Goal: Task Accomplishment & Management: Complete application form

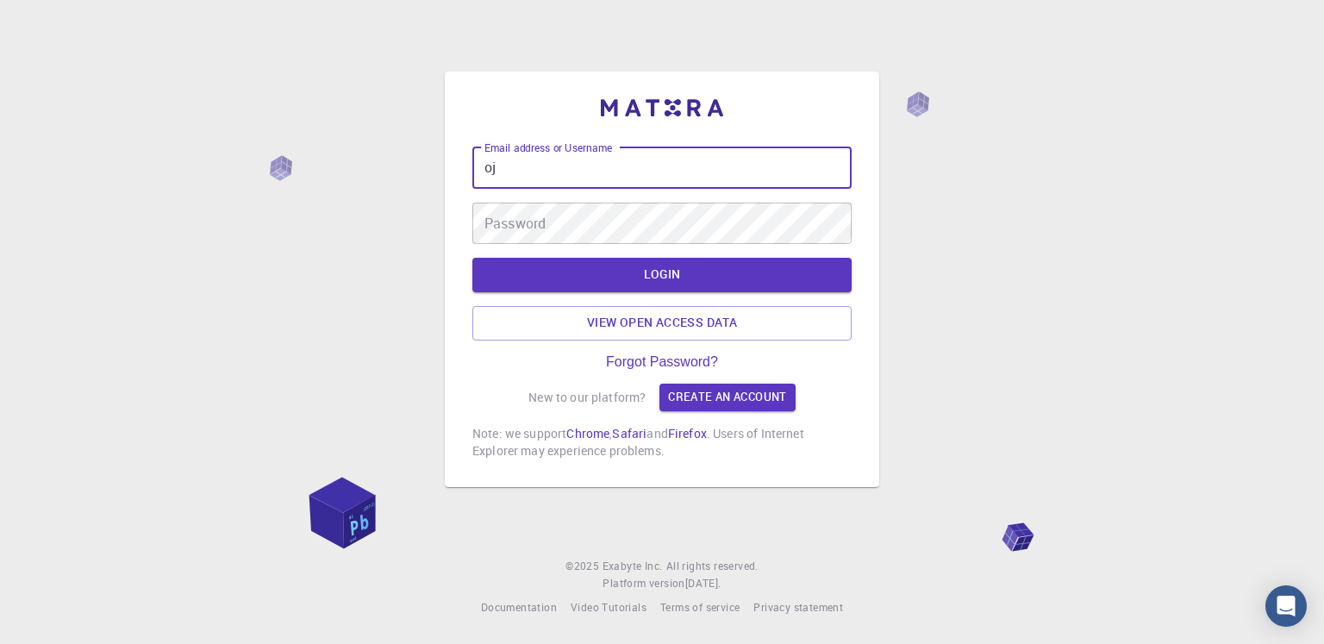
type input "o"
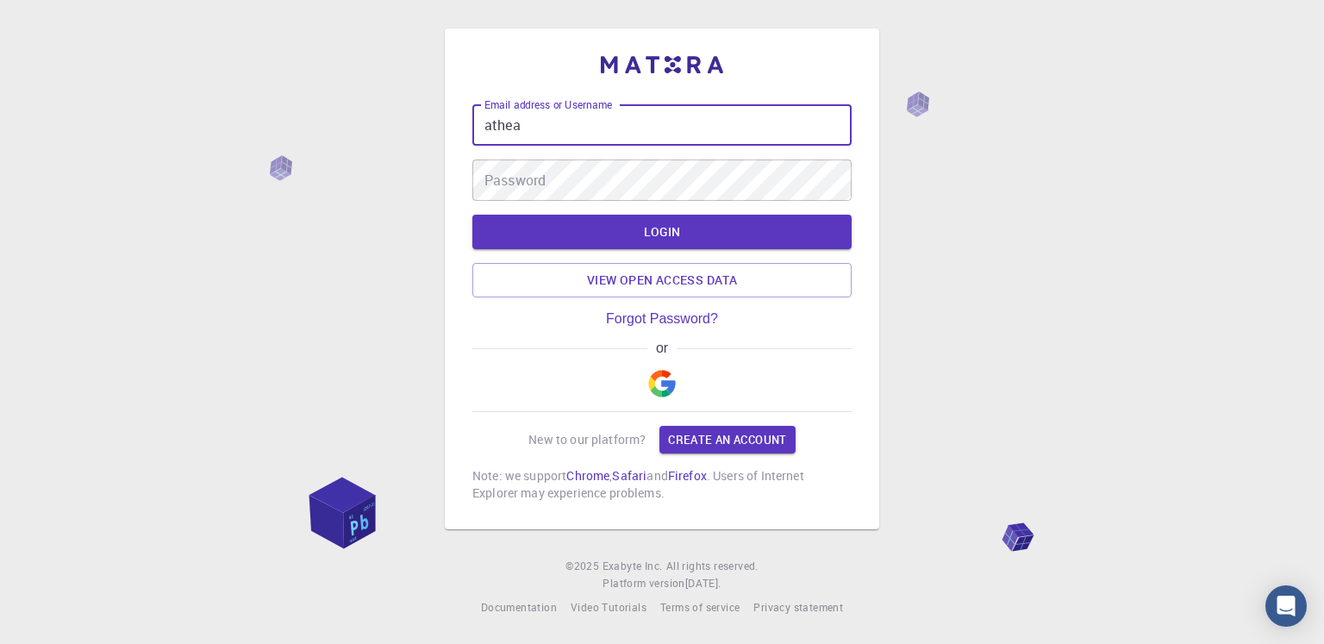
click at [491, 136] on input "athea" at bounding box center [661, 124] width 379 height 41
type input "[PERSON_NAME]"
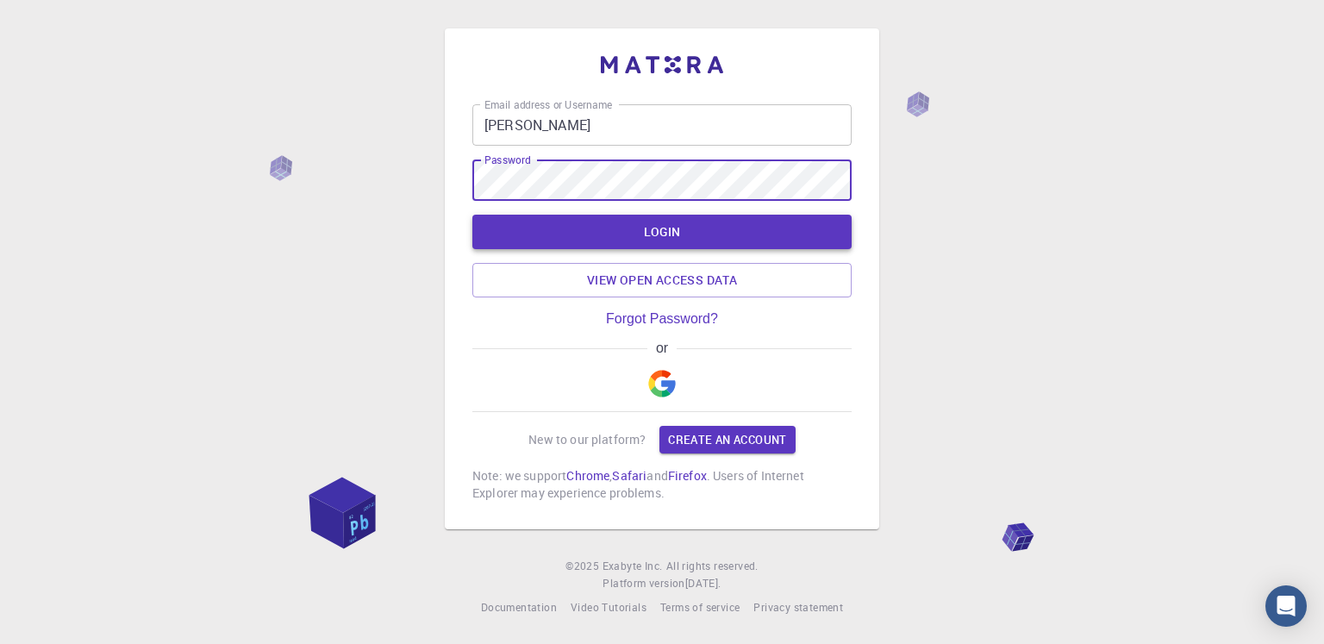
click at [600, 240] on button "LOGIN" at bounding box center [661, 232] width 379 height 34
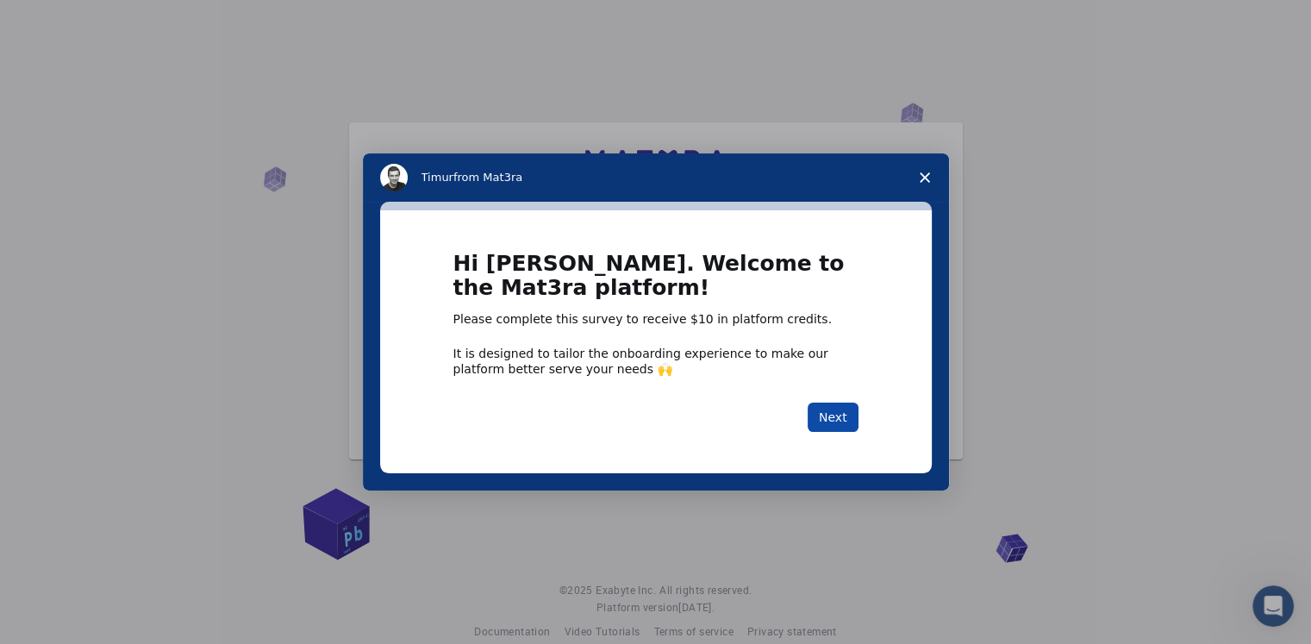
click at [834, 424] on button "Next" at bounding box center [832, 416] width 51 height 29
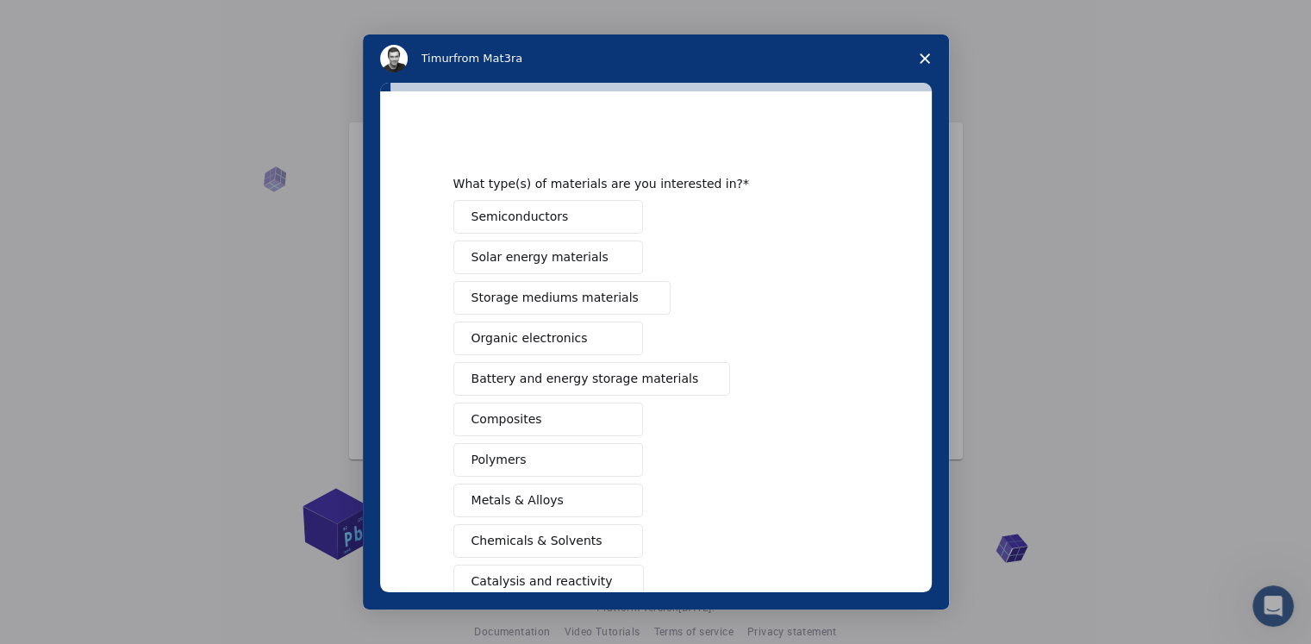
click at [920, 56] on polygon "Close survey" at bounding box center [924, 58] width 10 height 10
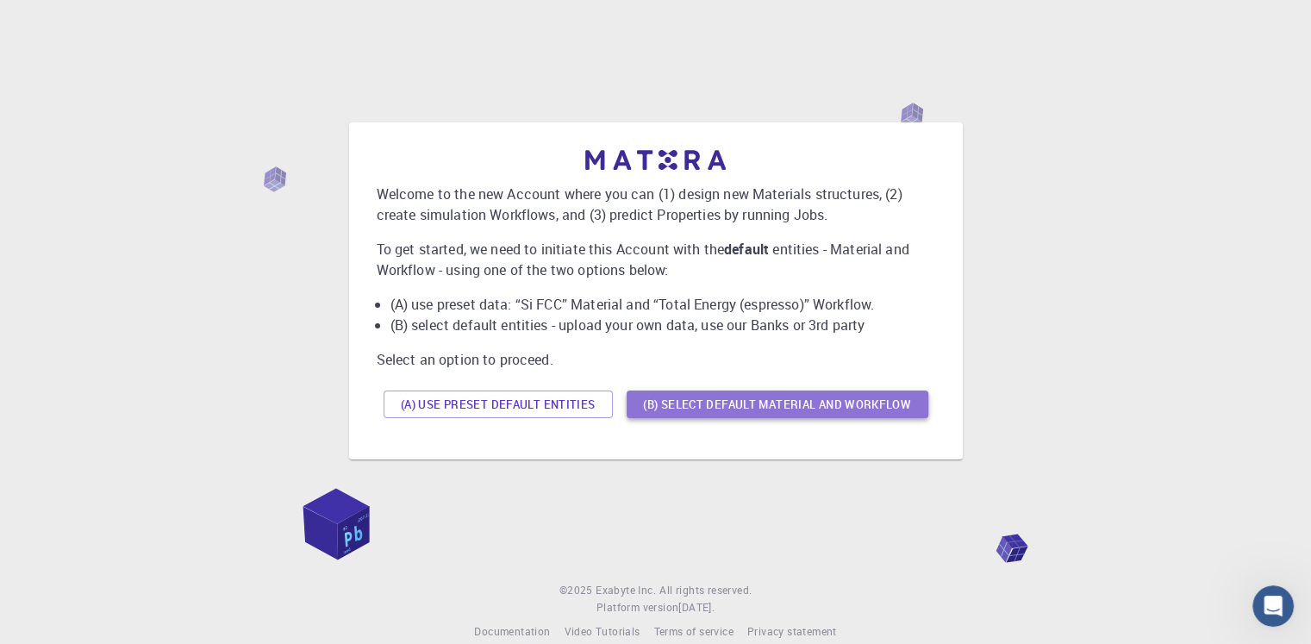
click at [669, 403] on button "(B) Select default material and workflow" at bounding box center [777, 404] width 302 height 28
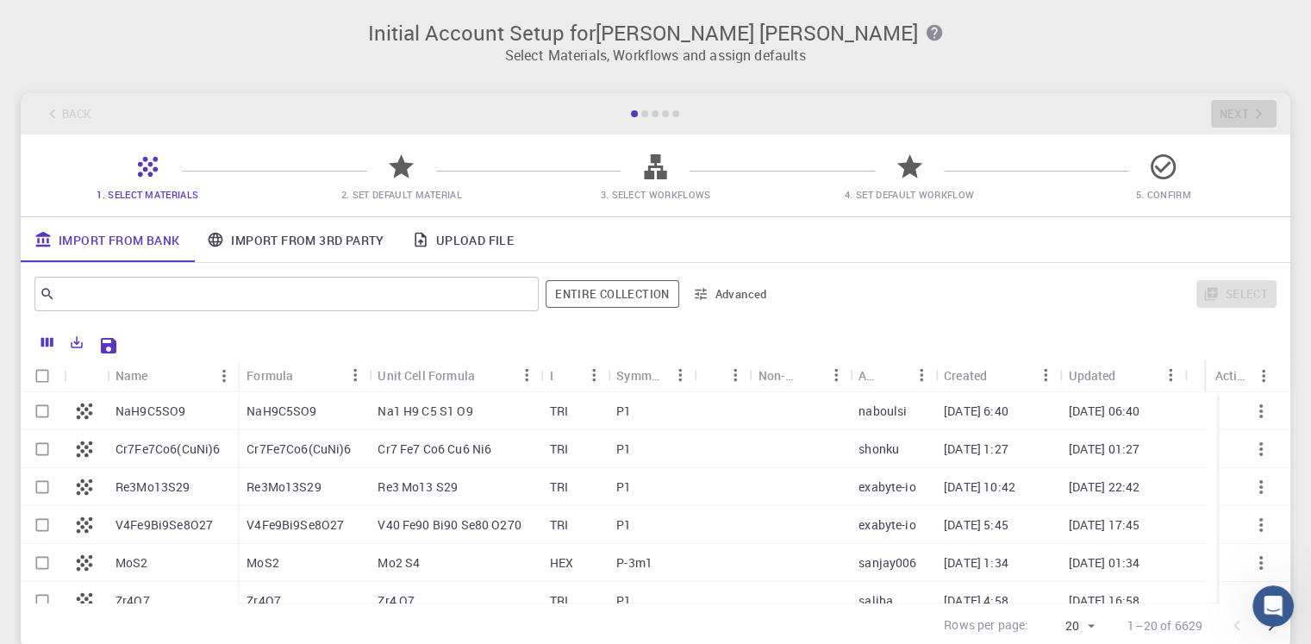
click at [700, 117] on div "Back Next" at bounding box center [655, 113] width 1269 height 41
click at [652, 112] on div at bounding box center [654, 113] width 7 height 7
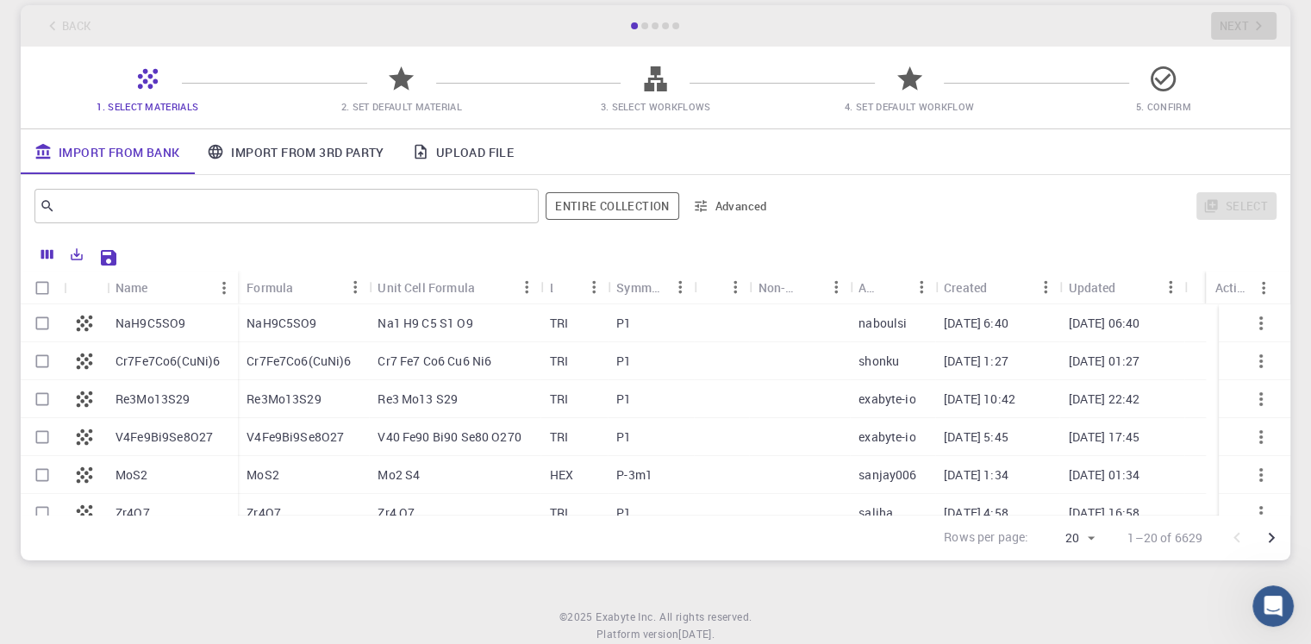
scroll to position [138, 0]
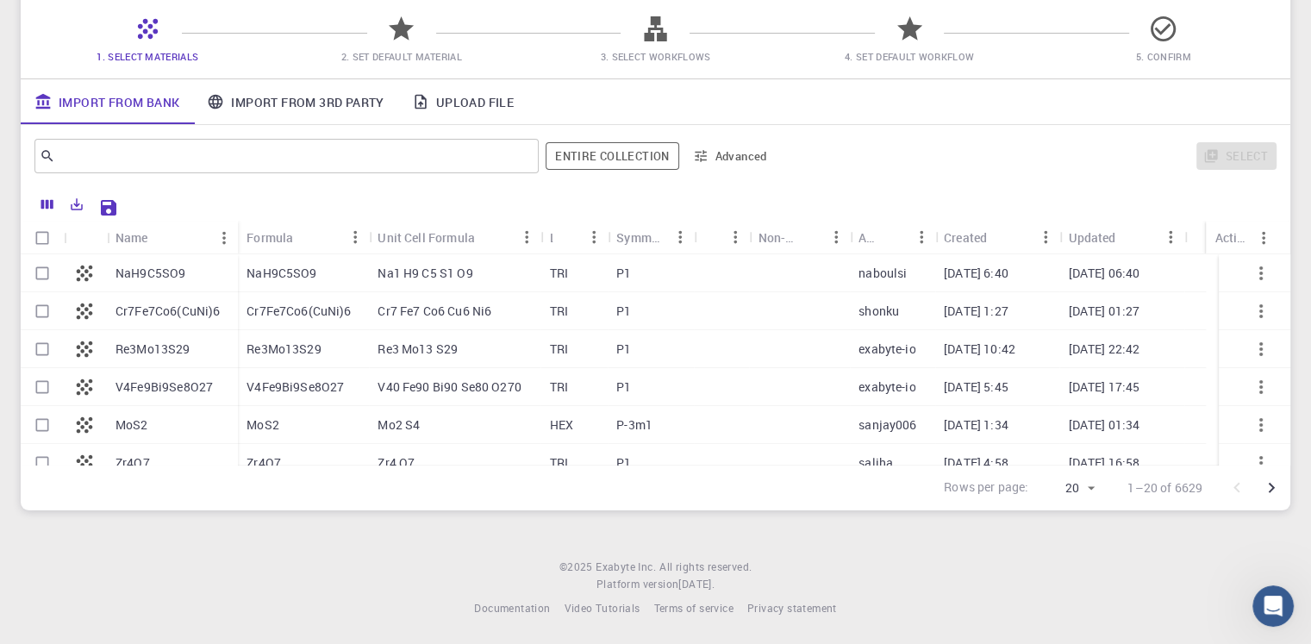
click at [319, 540] on div "Initial Account Setup for [PERSON_NAME] [PERSON_NAME] Select Materials, Workflo…" at bounding box center [655, 253] width 1311 height 782
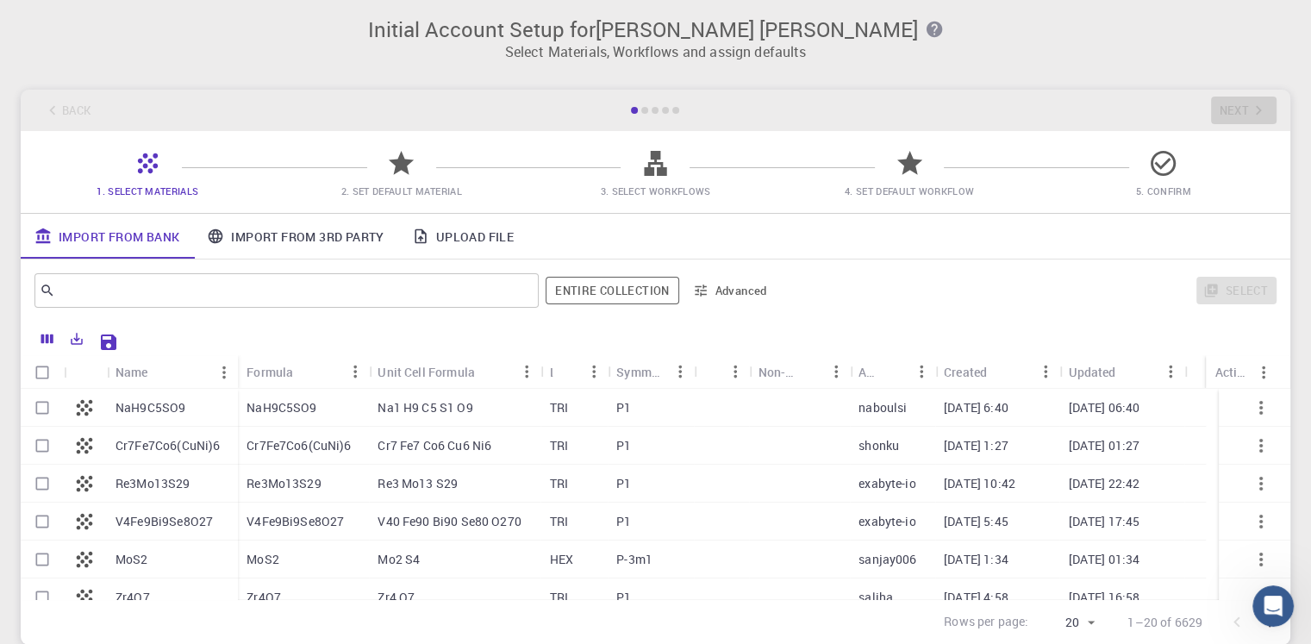
scroll to position [0, 0]
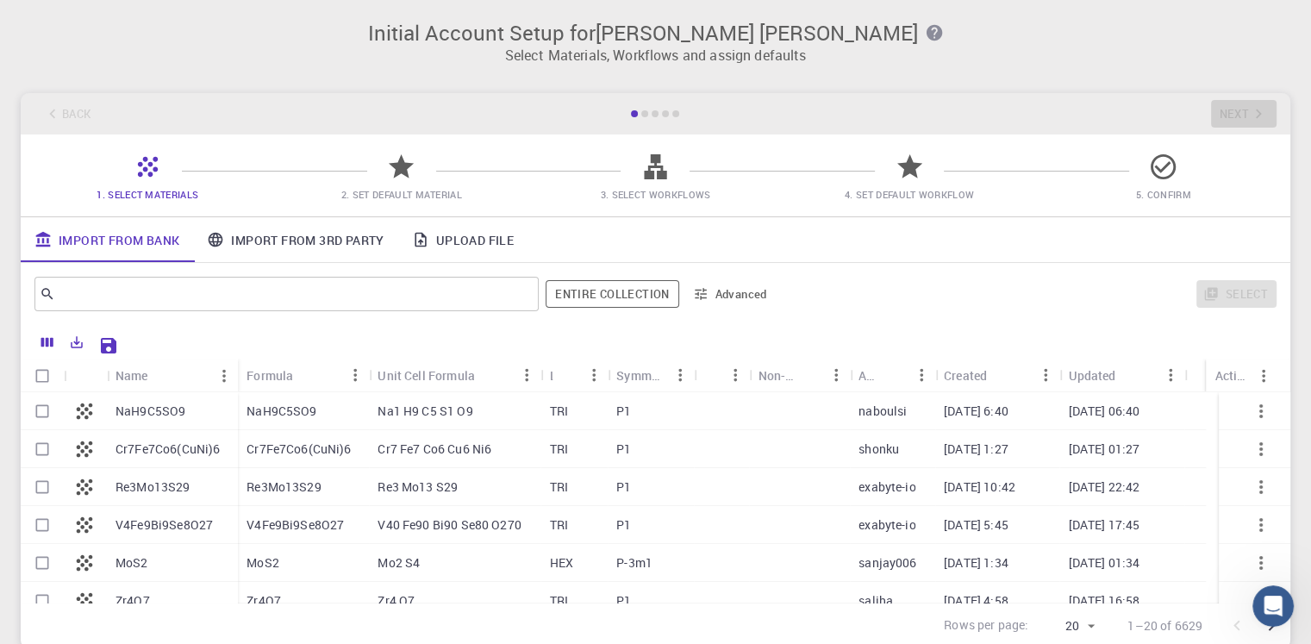
click at [1175, 168] on icon at bounding box center [1163, 167] width 30 height 30
click at [1018, 178] on span "4. Set Default Workflow" at bounding box center [909, 182] width 240 height 41
click at [249, 170] on span "1. Select Materials" at bounding box center [148, 182] width 240 height 41
click at [0, 92] on div "Initial Account Setup for [PERSON_NAME] [PERSON_NAME] Select Materials, Workflo…" at bounding box center [655, 334] width 1311 height 669
drag, startPoint x: 28, startPoint y: 83, endPoint x: 87, endPoint y: 119, distance: 69.6
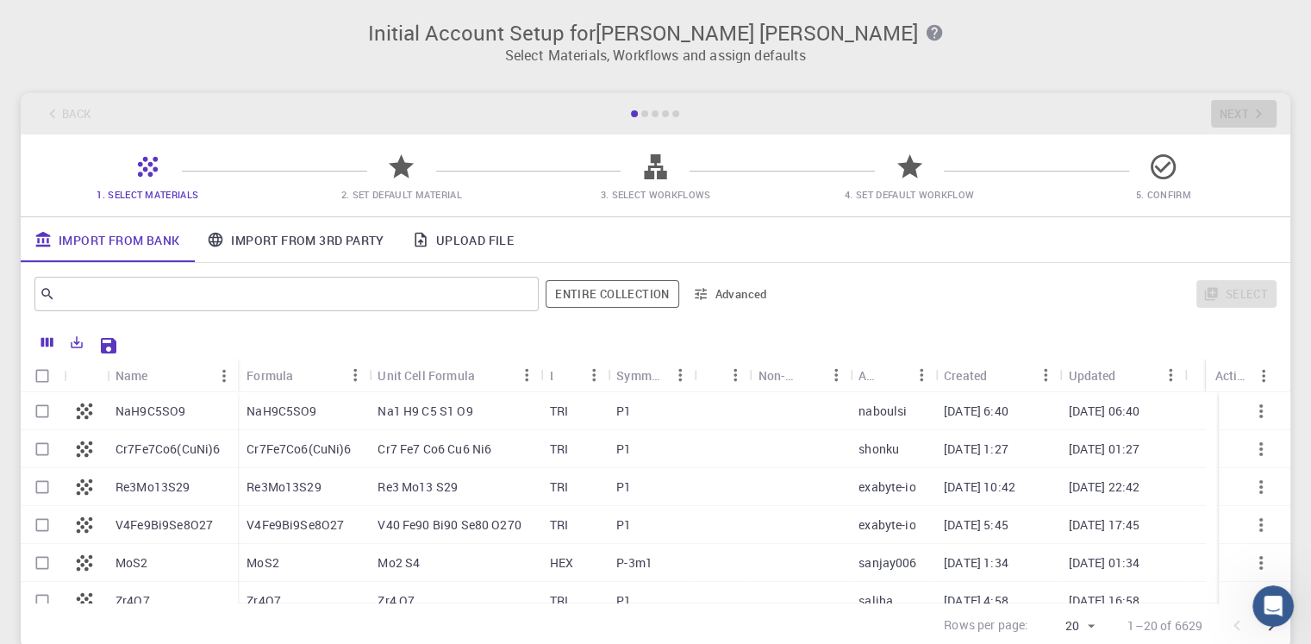
click at [87, 119] on div "Initial Account Setup for [PERSON_NAME] [PERSON_NAME] Select Materials, Workflo…" at bounding box center [655, 334] width 1311 height 669
click at [108, 221] on link "Import From Bank" at bounding box center [107, 239] width 172 height 45
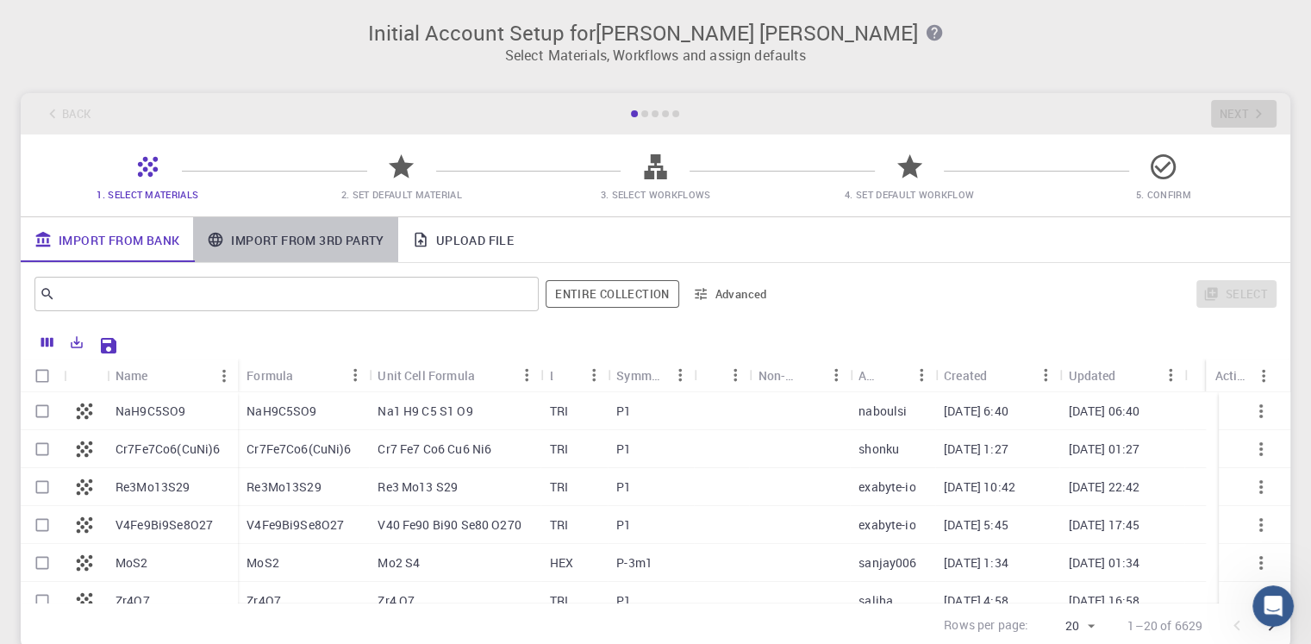
click at [313, 233] on link "Import From 3rd Party" at bounding box center [295, 239] width 204 height 45
click at [493, 241] on link "Upload File" at bounding box center [462, 239] width 129 height 45
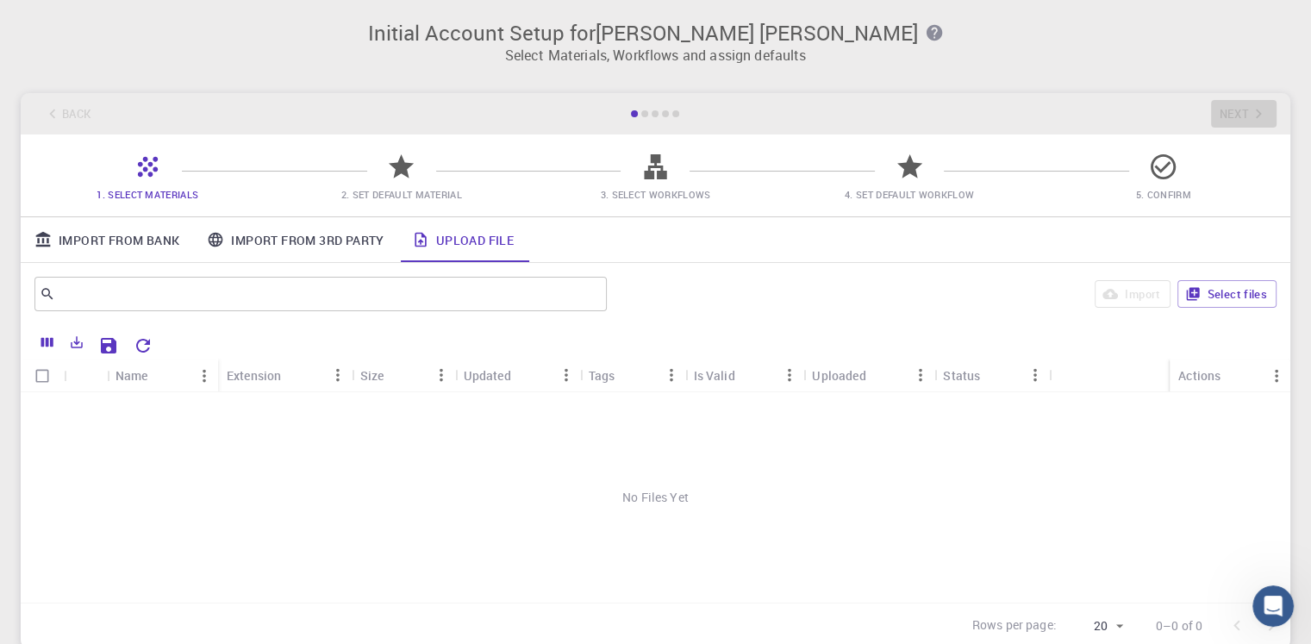
click at [131, 248] on link "Import From Bank" at bounding box center [107, 239] width 172 height 45
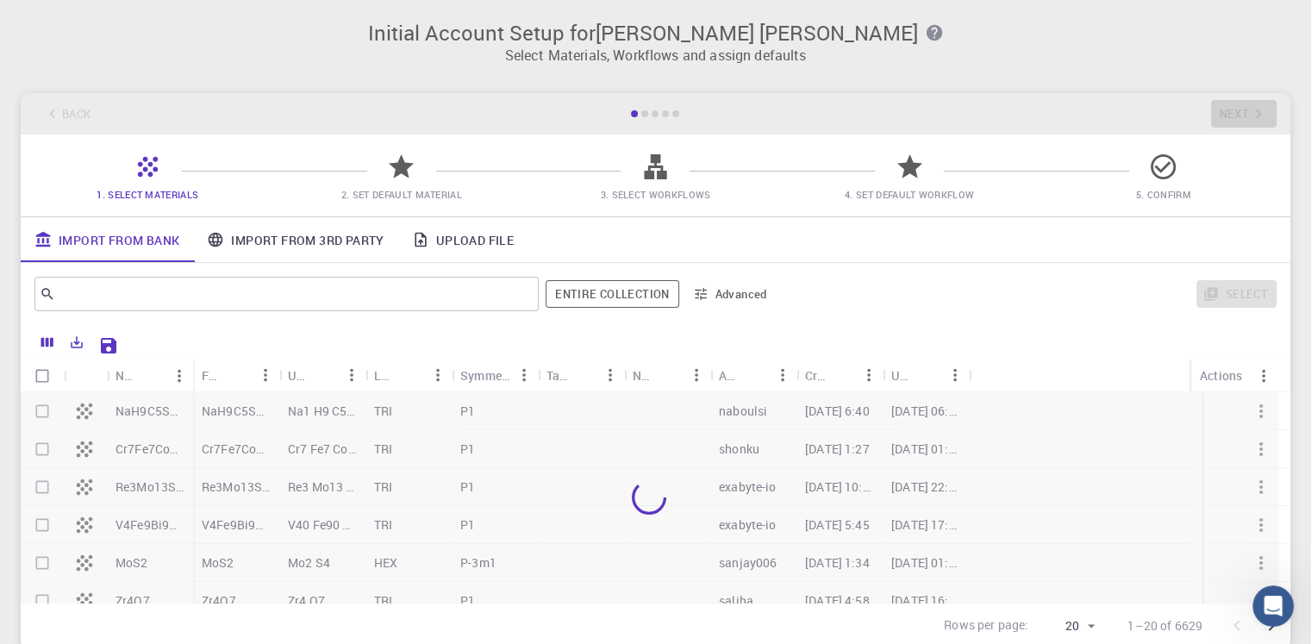
click at [712, 55] on p "Select Materials, Workflows and assign defaults" at bounding box center [655, 55] width 1249 height 21
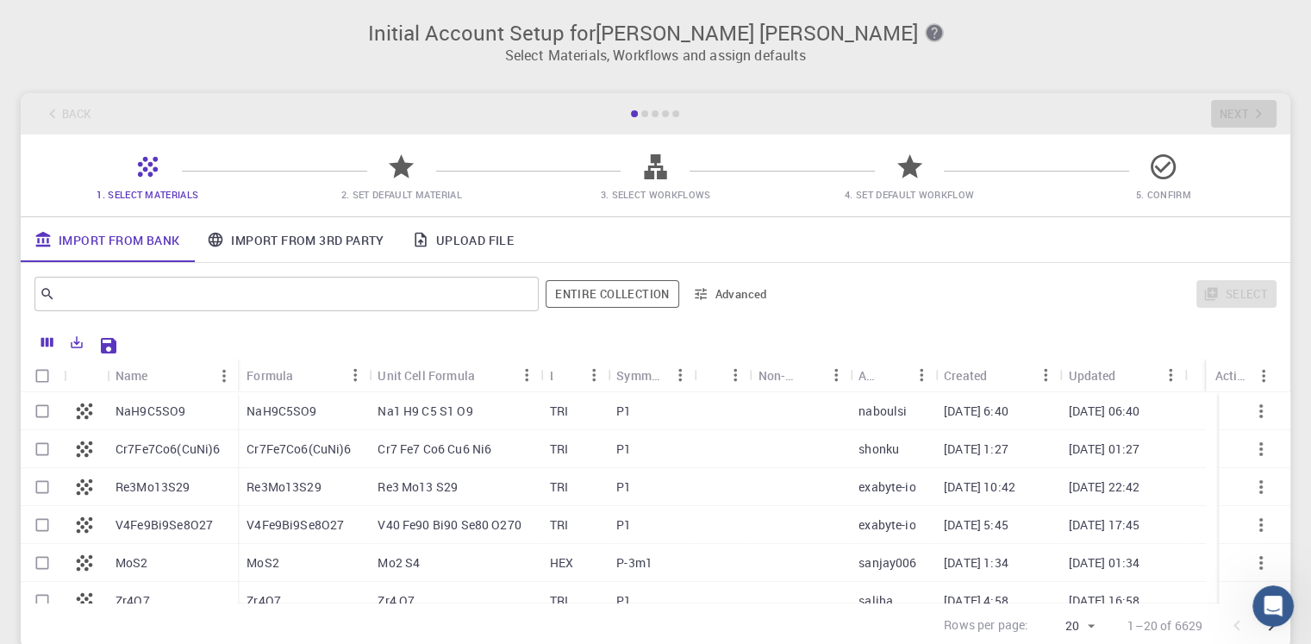
click at [925, 34] on icon "button" at bounding box center [933, 33] width 16 height 16
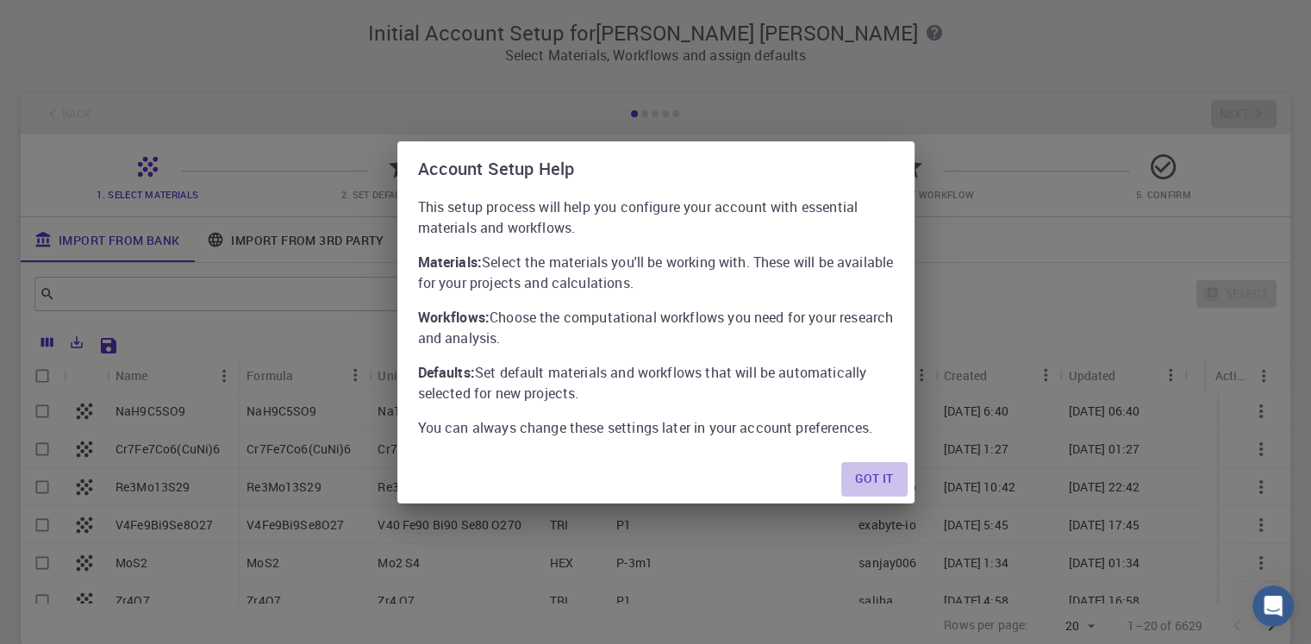
click at [876, 482] on button "Got it" at bounding box center [873, 479] width 65 height 34
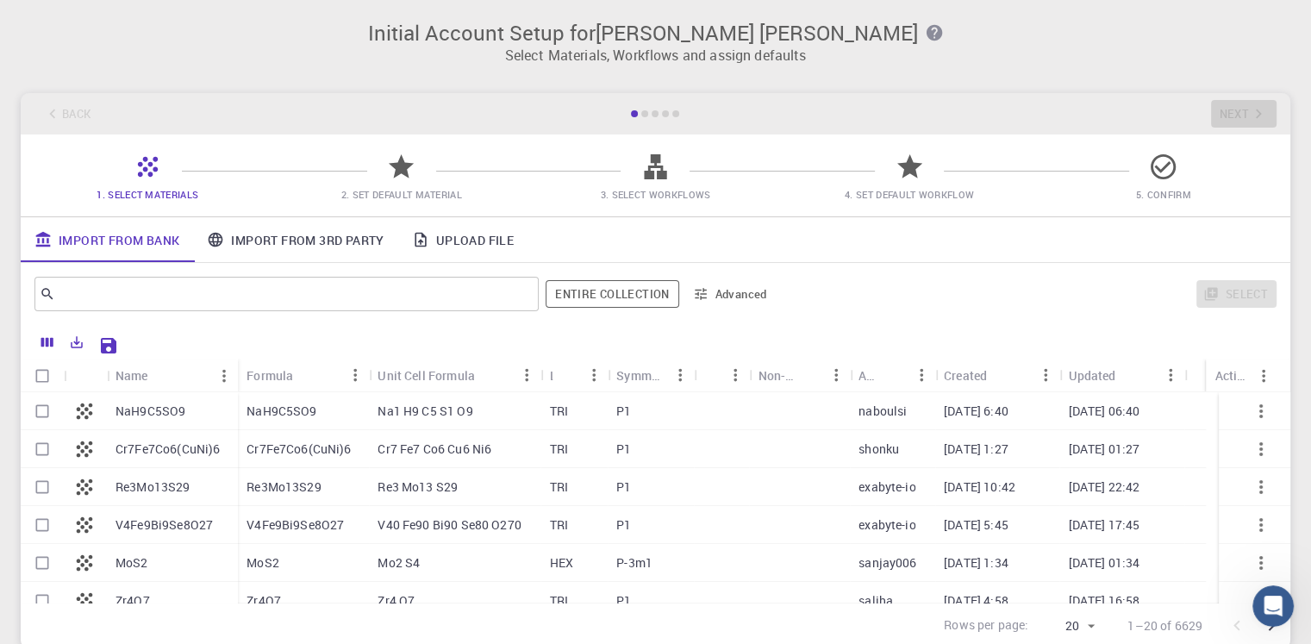
click at [396, 193] on span "2. Set Default Material" at bounding box center [401, 194] width 121 height 13
click at [303, 232] on link "Import From 3rd Party" at bounding box center [295, 239] width 204 height 45
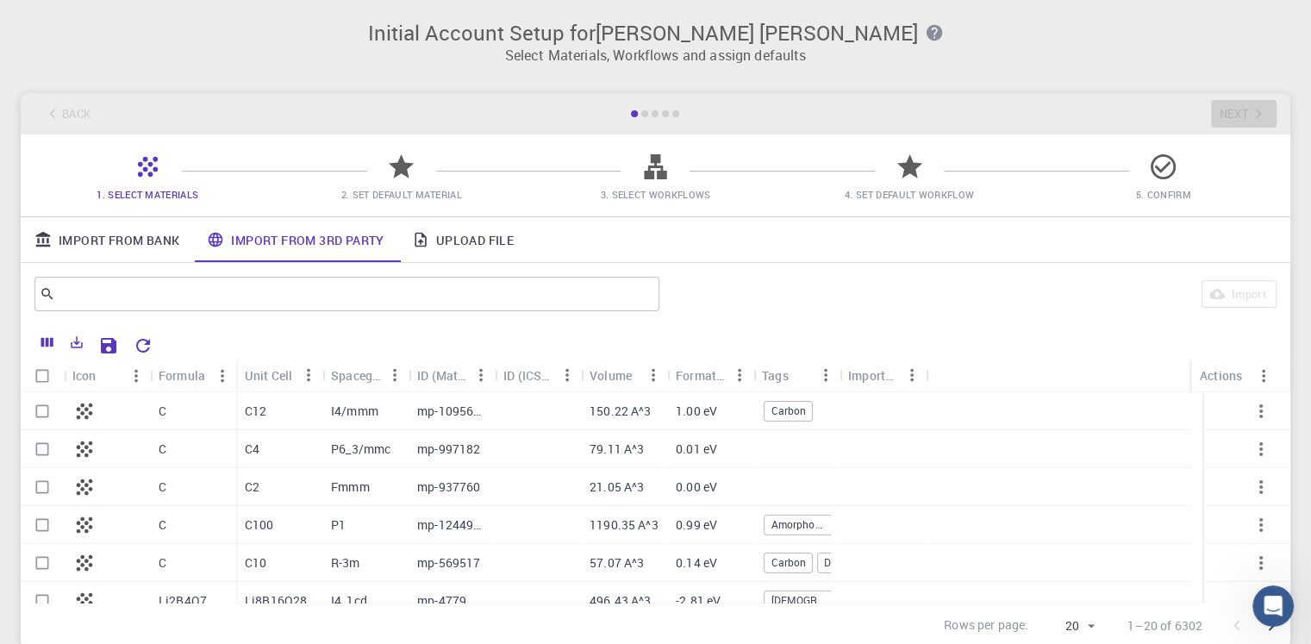
click at [139, 260] on link "Import From Bank" at bounding box center [107, 239] width 172 height 45
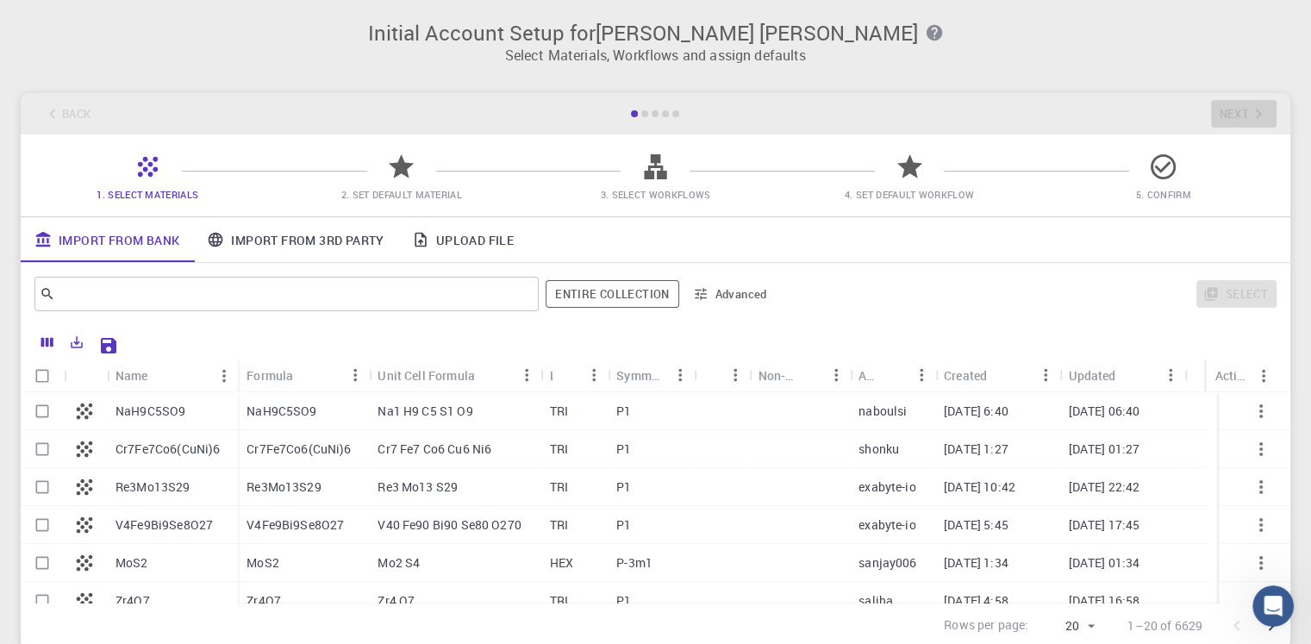
click at [38, 114] on div "Back Next" at bounding box center [655, 113] width 1269 height 41
